Goal: Transaction & Acquisition: Purchase product/service

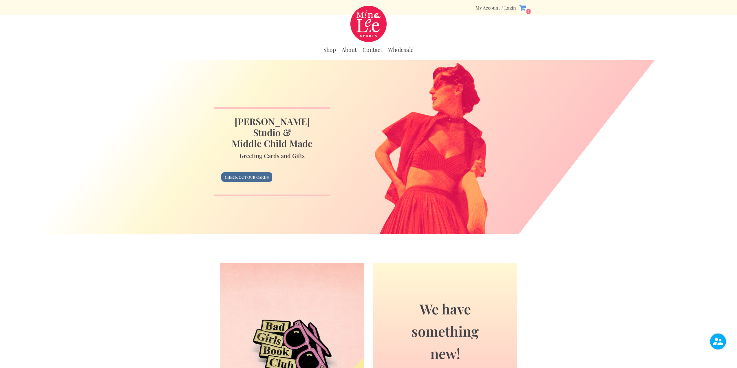
click at [259, 173] on link "Check out our cards" at bounding box center [246, 177] width 51 height 10
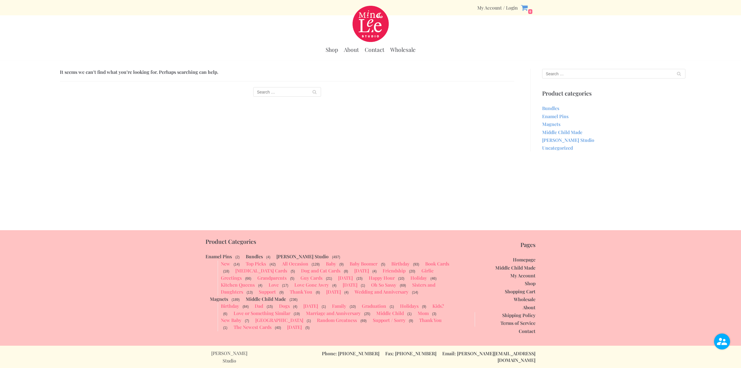
click at [265, 93] on input "Search for:" at bounding box center [287, 92] width 68 height 10
type input "psycho bitch"
click at [308, 87] on input "Search" at bounding box center [314, 92] width 13 height 10
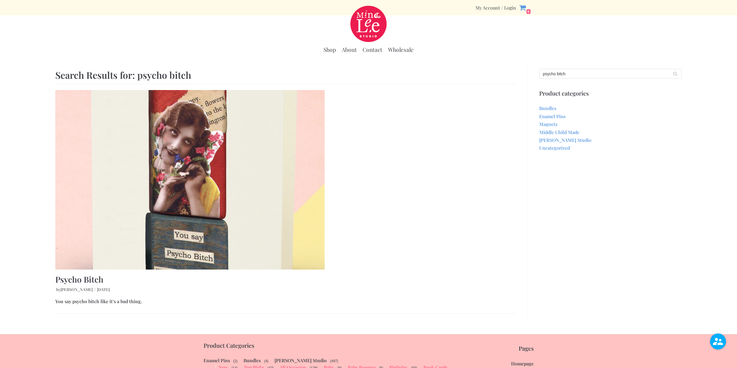
click at [400, 135] on link at bounding box center [285, 180] width 460 height 180
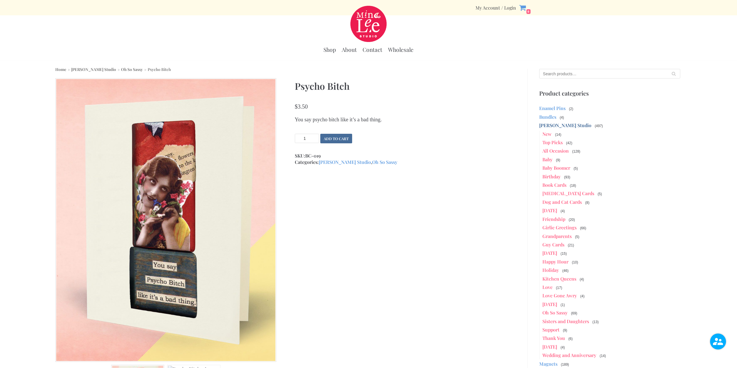
click at [342, 138] on button "Add to cart" at bounding box center [336, 139] width 32 height 10
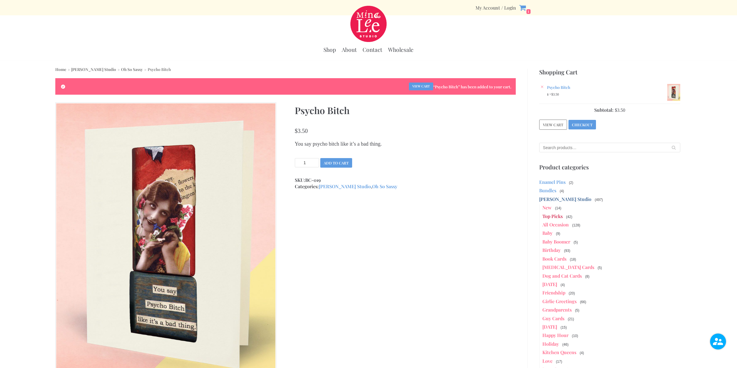
click at [548, 217] on link "Top Picks" at bounding box center [552, 216] width 20 height 6
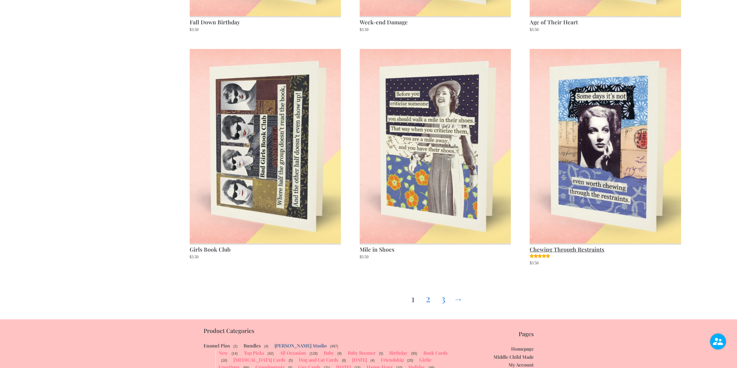
scroll to position [985, 0]
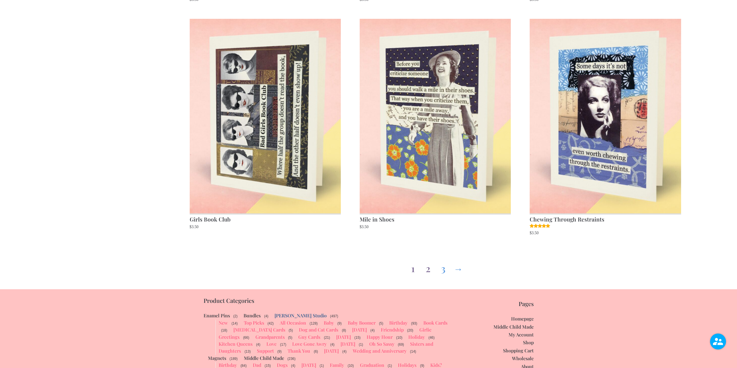
click at [429, 270] on link "2" at bounding box center [427, 267] width 9 height 21
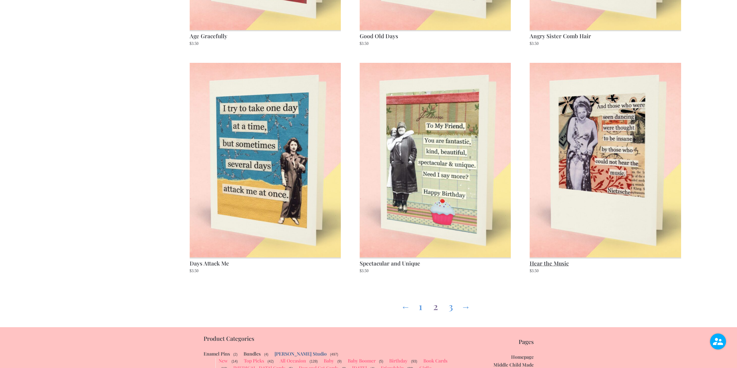
scroll to position [956, 0]
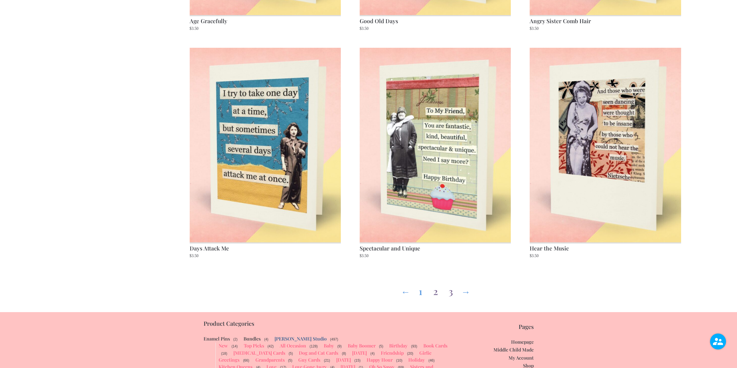
click at [452, 292] on link "3" at bounding box center [450, 290] width 9 height 21
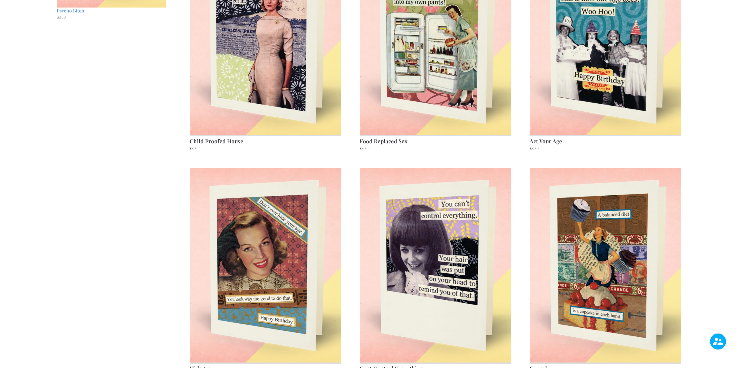
scroll to position [782, 0]
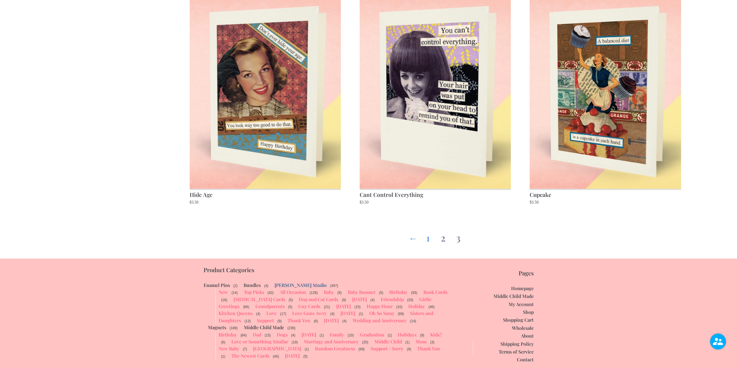
click at [444, 238] on link "2" at bounding box center [442, 236] width 9 height 21
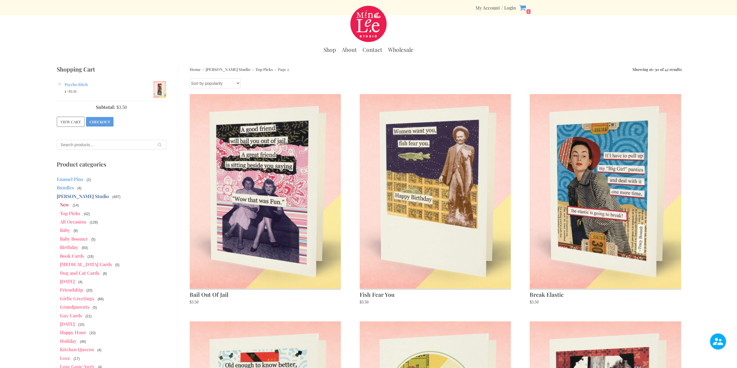
click at [65, 204] on link "New" at bounding box center [64, 205] width 9 height 6
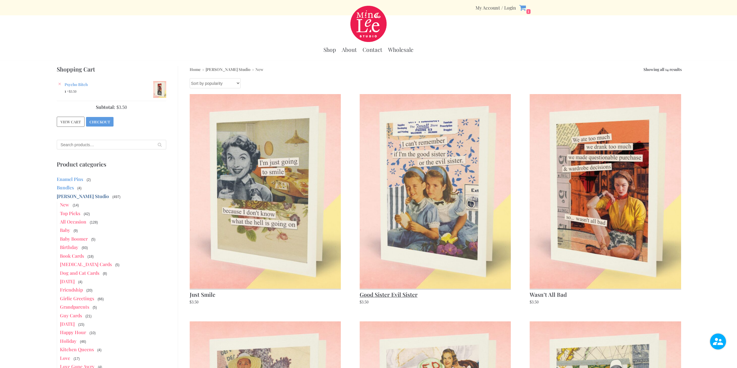
click at [405, 205] on img at bounding box center [435, 191] width 151 height 195
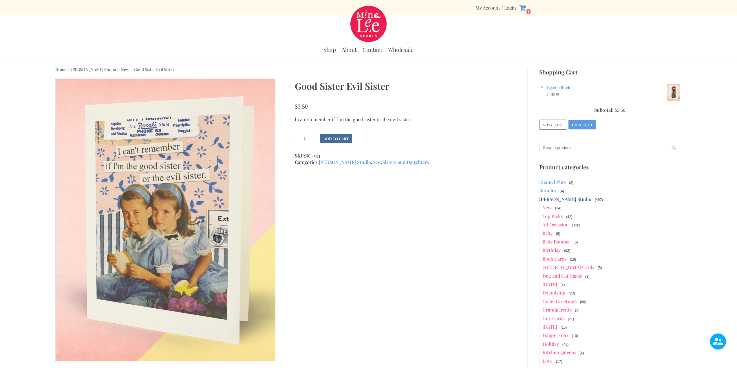
click at [341, 139] on button "Add to cart" at bounding box center [336, 139] width 32 height 10
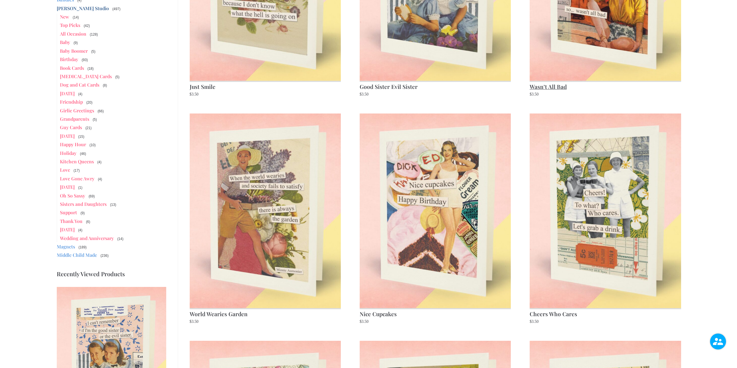
scroll to position [232, 0]
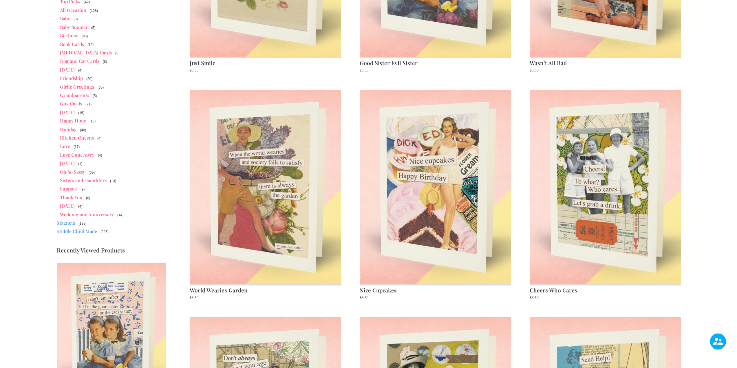
click at [256, 203] on img at bounding box center [265, 187] width 151 height 195
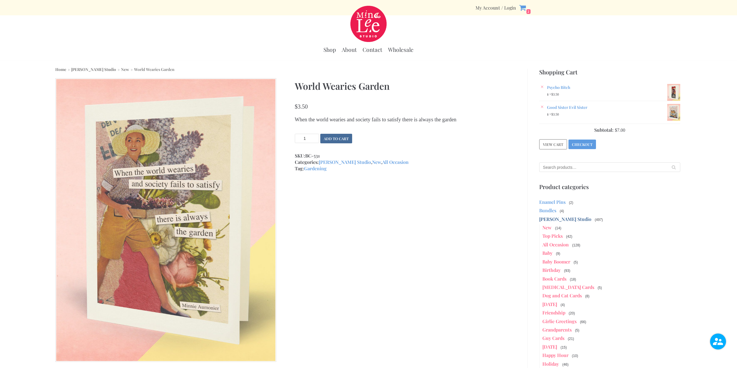
click at [345, 138] on button "Add to cart" at bounding box center [336, 139] width 32 height 10
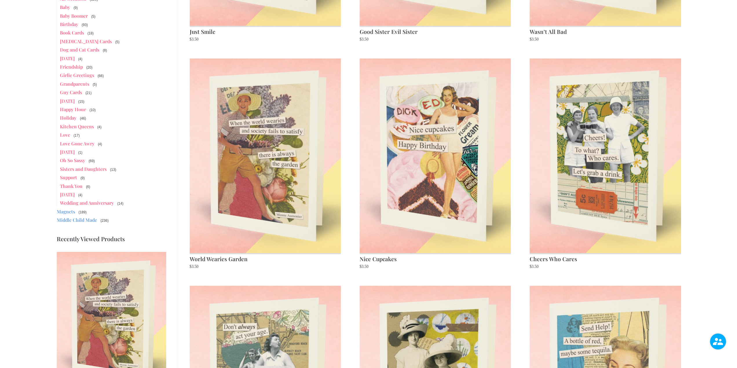
scroll to position [87, 0]
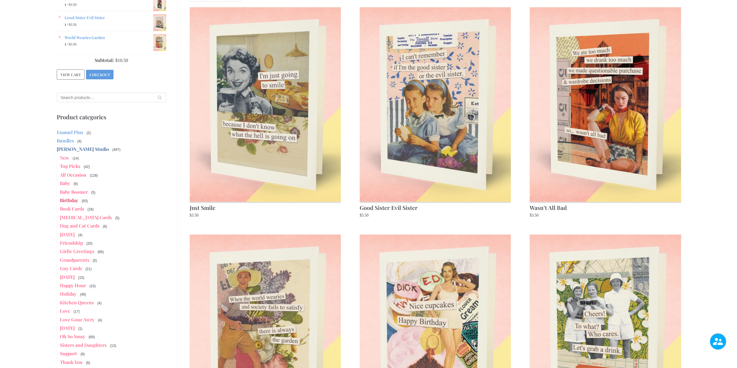
click at [71, 197] on link "Birthday" at bounding box center [69, 200] width 18 height 6
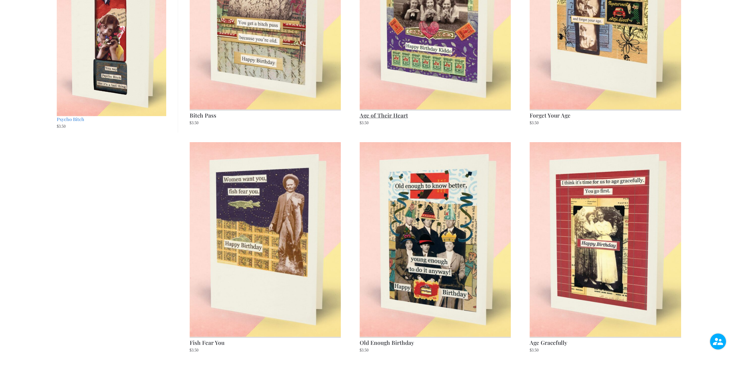
scroll to position [927, 0]
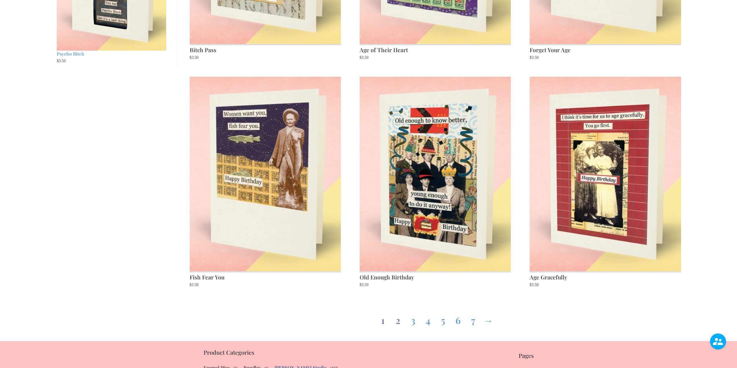
click at [399, 322] on link "2" at bounding box center [397, 319] width 9 height 21
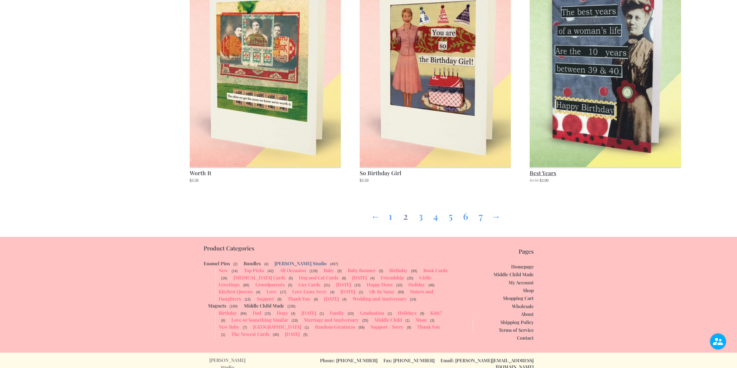
scroll to position [1031, 0]
click at [423, 217] on link "3" at bounding box center [420, 214] width 9 height 21
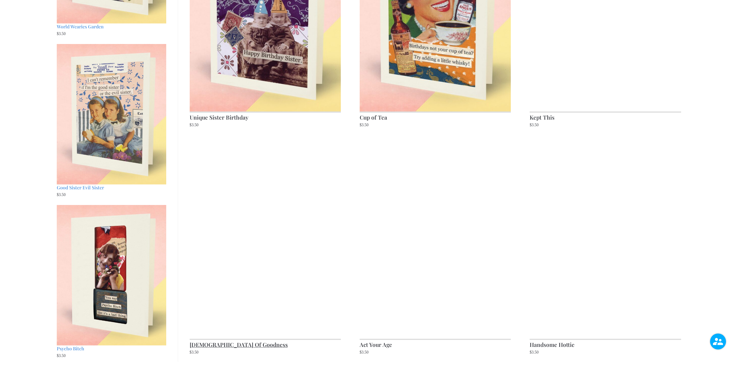
scroll to position [637, 0]
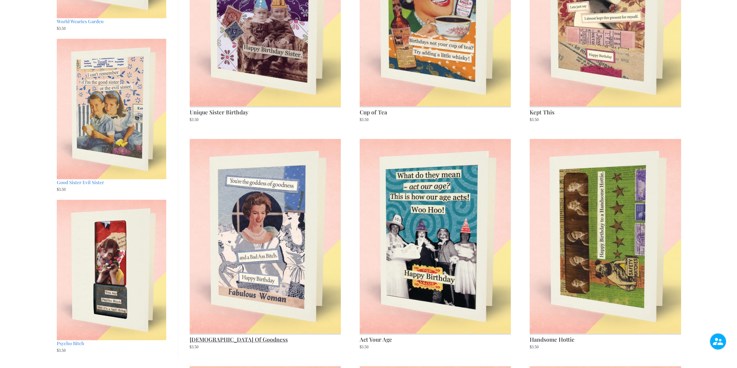
click at [280, 233] on img at bounding box center [265, 236] width 151 height 195
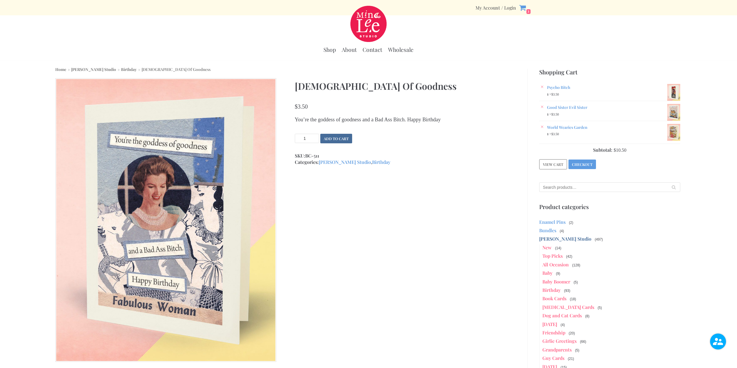
click at [331, 139] on button "Add to cart" at bounding box center [336, 139] width 32 height 10
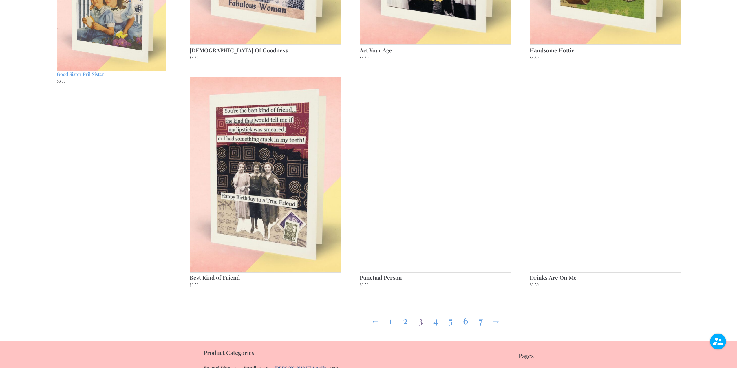
scroll to position [927, 0]
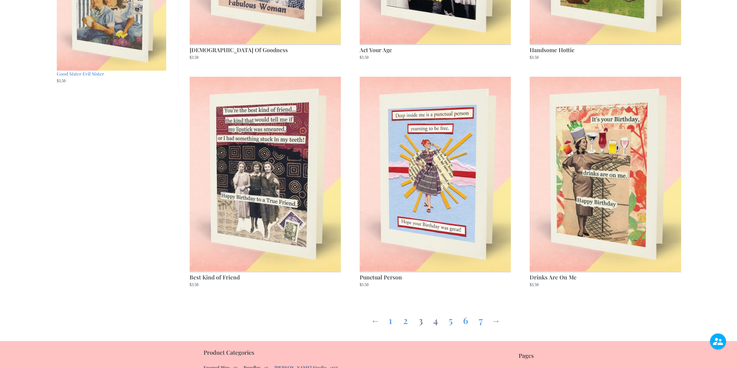
click at [436, 323] on link "4" at bounding box center [435, 319] width 9 height 21
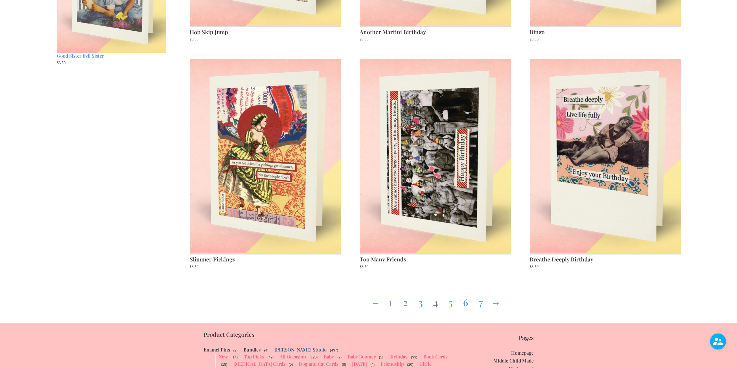
scroll to position [956, 0]
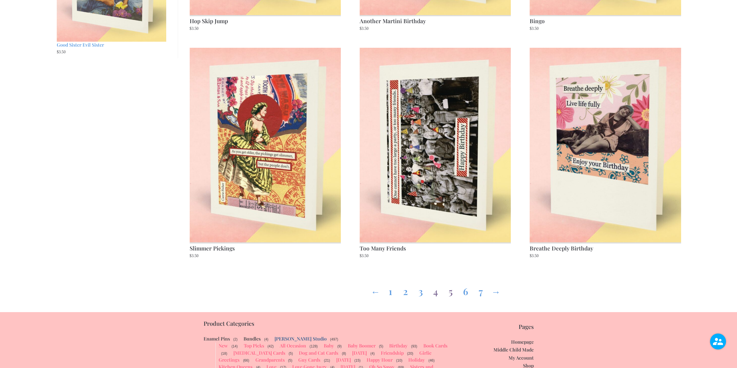
click at [450, 293] on link "5" at bounding box center [450, 290] width 9 height 21
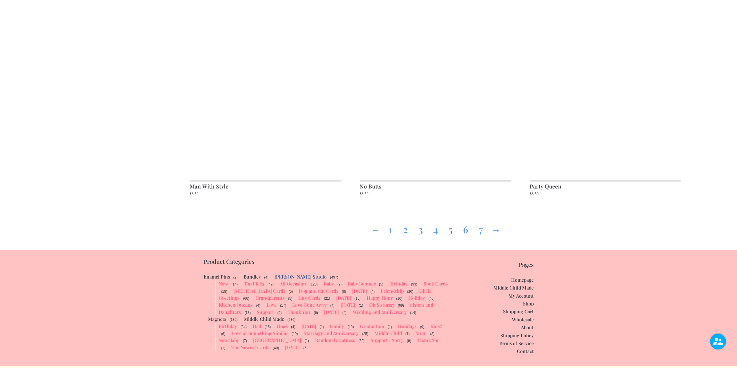
scroll to position [1031, 0]
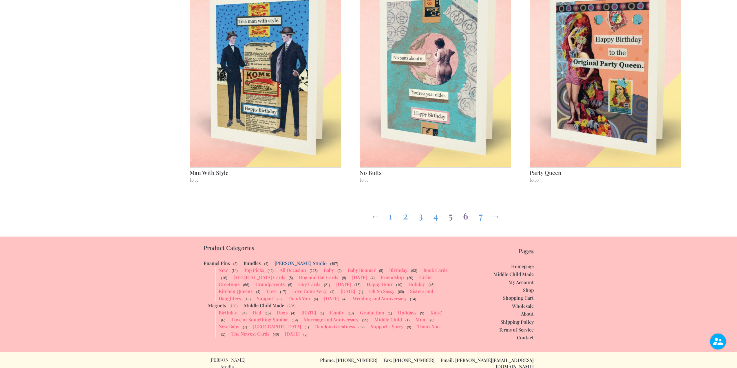
click at [466, 215] on link "6" at bounding box center [465, 214] width 9 height 21
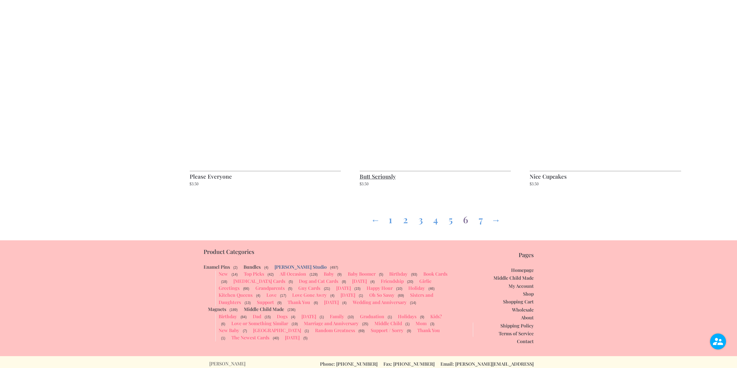
scroll to position [1031, 0]
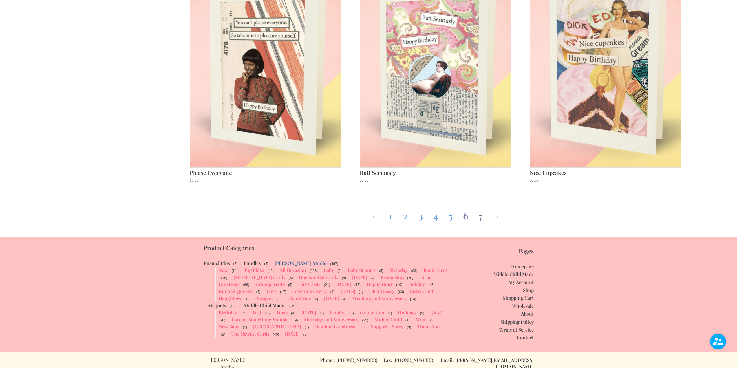
click at [480, 216] on link "7" at bounding box center [480, 214] width 9 height 21
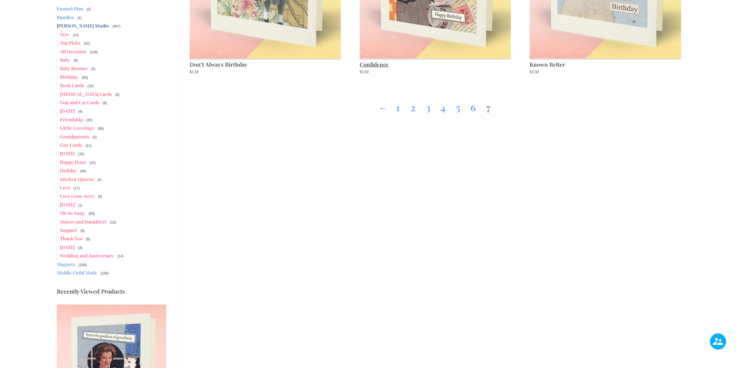
scroll to position [232, 0]
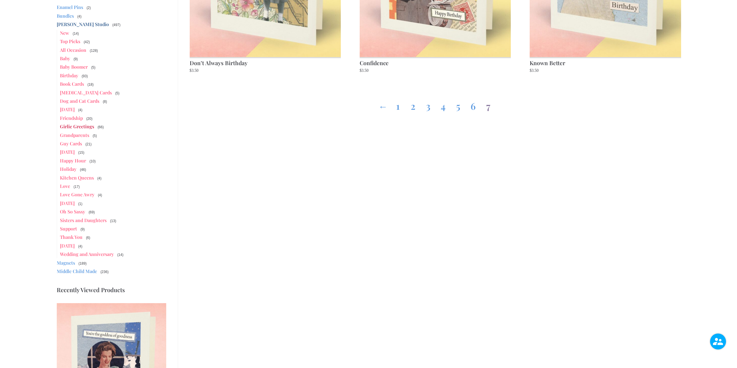
click at [79, 123] on link "Girlie Greetings" at bounding box center [77, 126] width 34 height 6
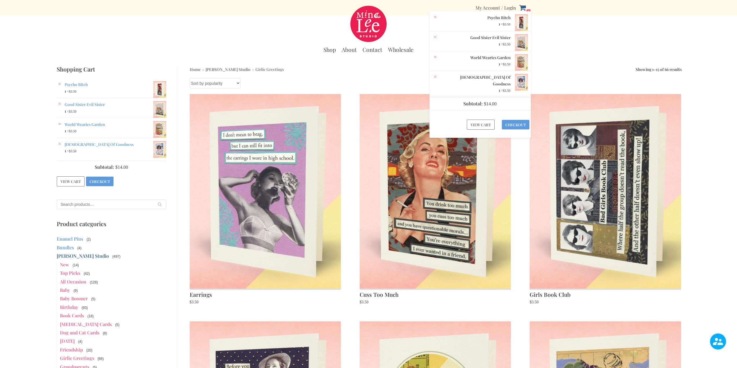
click at [529, 11] on span "4" at bounding box center [528, 11] width 5 height 5
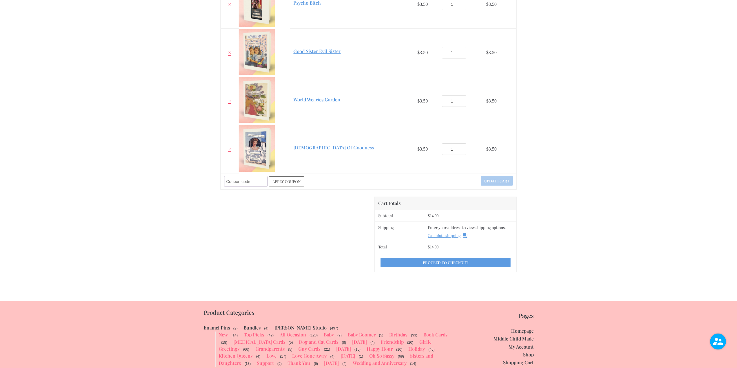
scroll to position [145, 0]
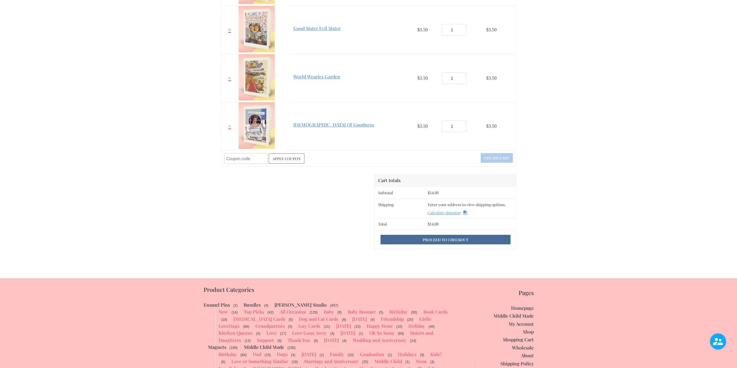
click at [444, 238] on link "Proceed to checkout" at bounding box center [445, 240] width 130 height 10
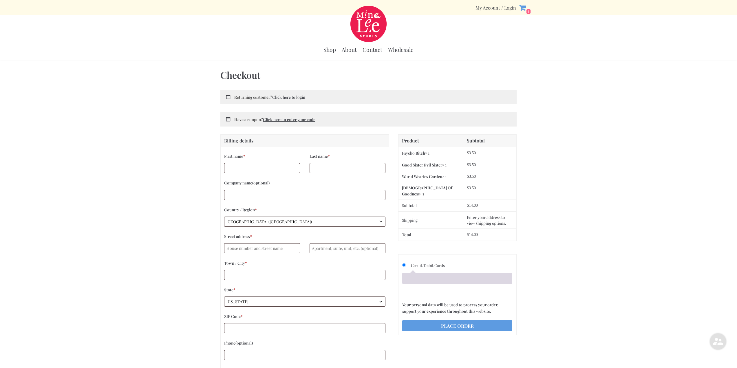
select select "WI"
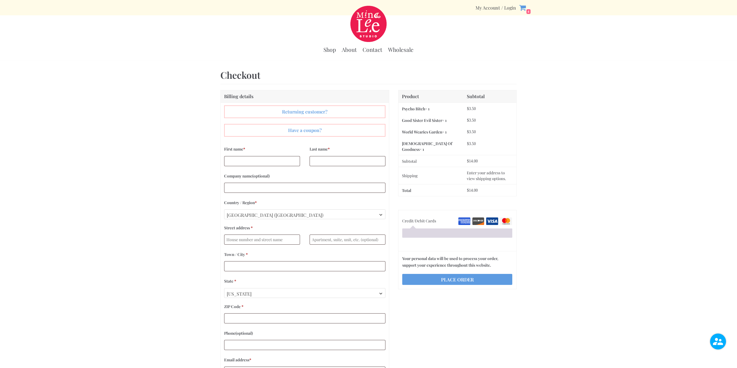
select select "WI"
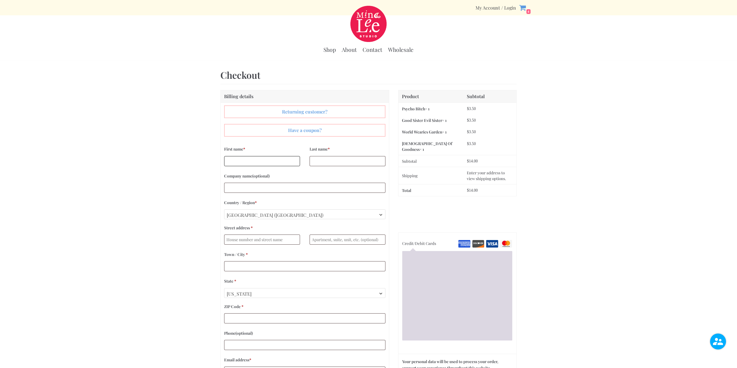
click at [231, 158] on input "First name *" at bounding box center [262, 161] width 76 height 10
type input "Dru"
type input "Colhour"
type input "[STREET_ADDRESS]"
type input "Kansas City"
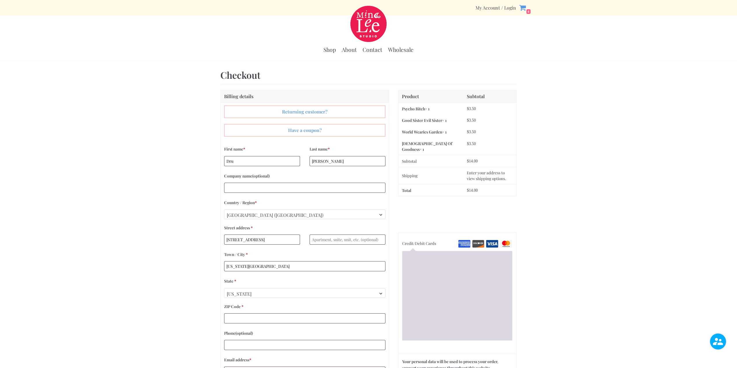
select select "MO"
type input "64158"
type input "18165071344"
type input "[EMAIL_ADDRESS][DOMAIN_NAME]"
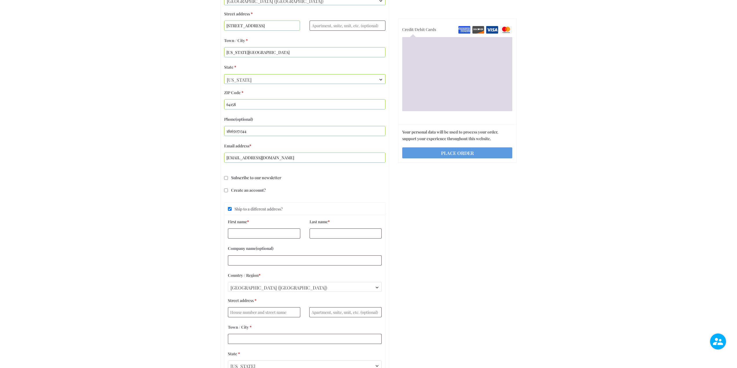
scroll to position [347, 0]
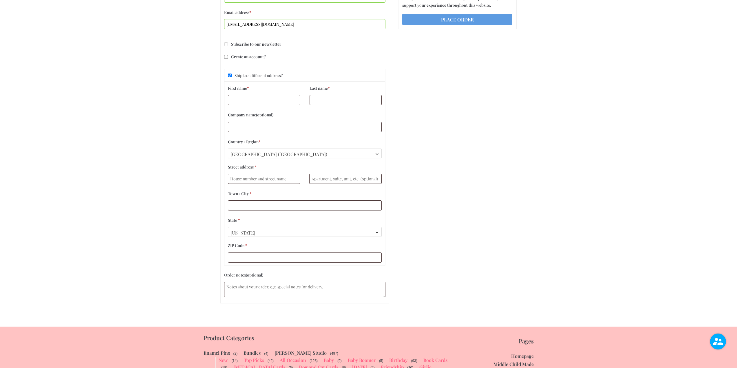
drag, startPoint x: 230, startPoint y: 75, endPoint x: 278, endPoint y: 80, distance: 48.9
click at [230, 75] on input "Ship to a different address?" at bounding box center [230, 76] width 4 height 4
checkbox input "false"
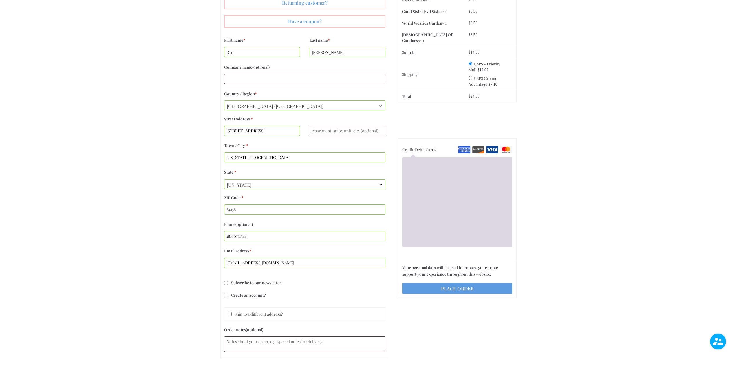
scroll to position [80, 0]
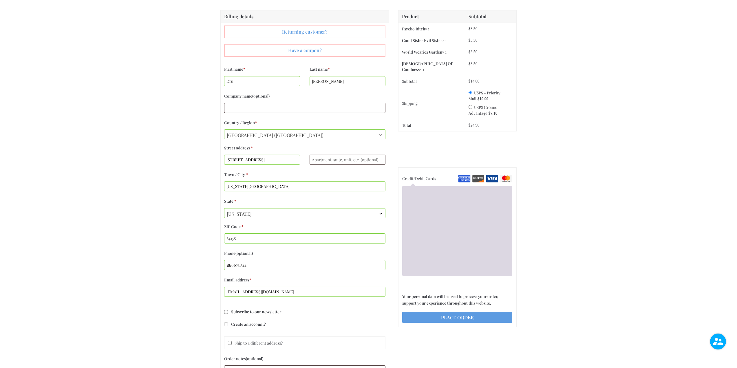
click at [469, 109] on input "USPS Ground Advantage: $ 7.10" at bounding box center [471, 107] width 4 height 4
radio input "true"
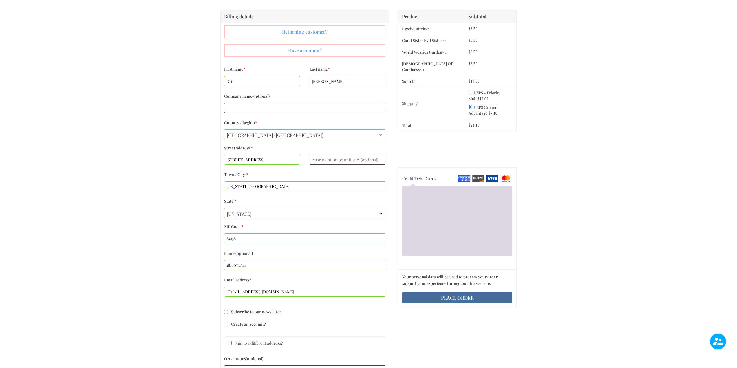
click at [465, 301] on button "Place order" at bounding box center [457, 297] width 110 height 11
